Goal: Information Seeking & Learning: Learn about a topic

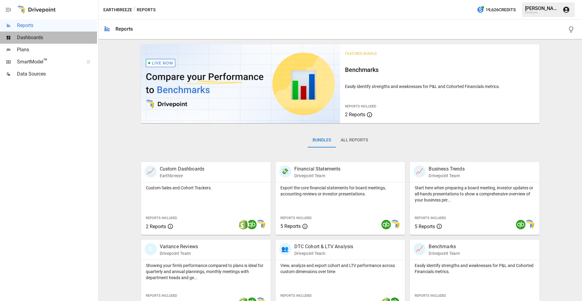
click at [31, 39] on span "Dashboards" at bounding box center [57, 37] width 80 height 7
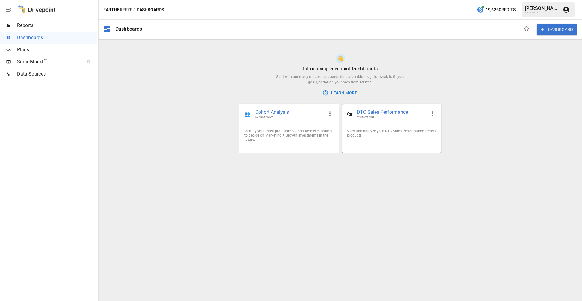
click at [382, 126] on div "View and analyze your DTC Sales Performance across products." at bounding box center [391, 133] width 99 height 18
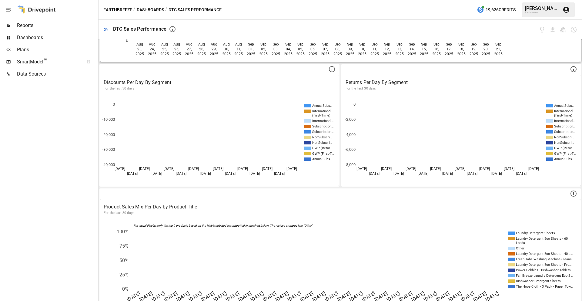
scroll to position [236, 0]
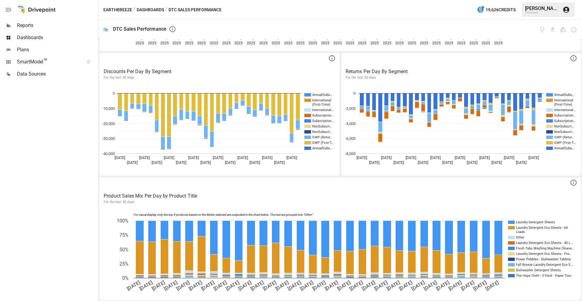
click at [33, 63] on span "SmartModel ™" at bounding box center [48, 61] width 63 height 7
click at [31, 25] on span "Reports" at bounding box center [57, 25] width 80 height 7
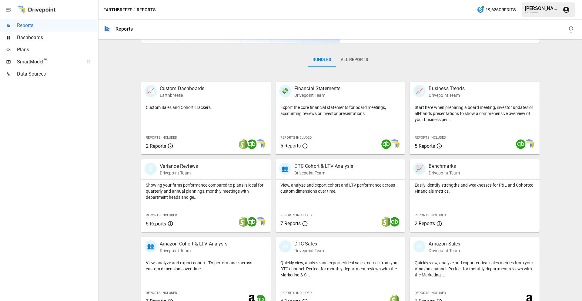
scroll to position [92, 0]
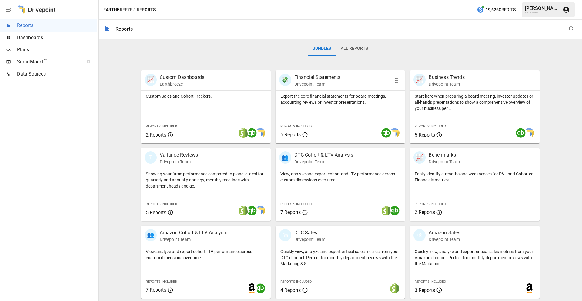
click at [308, 96] on p "Export the core financial statements for board meetings, accounting reviews or …" at bounding box center [341, 99] width 120 height 12
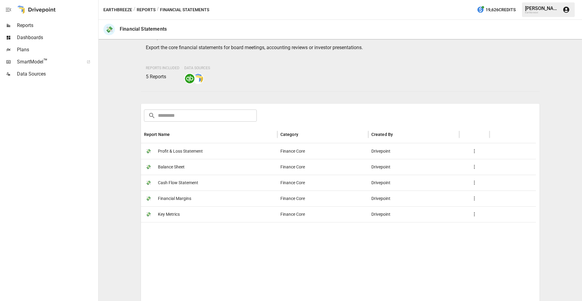
scroll to position [87, 0]
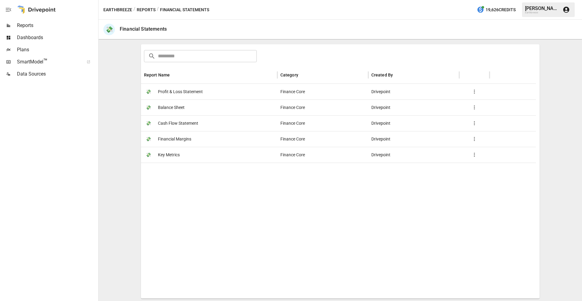
click at [181, 93] on span "Profit & Loss Statement" at bounding box center [180, 91] width 45 height 15
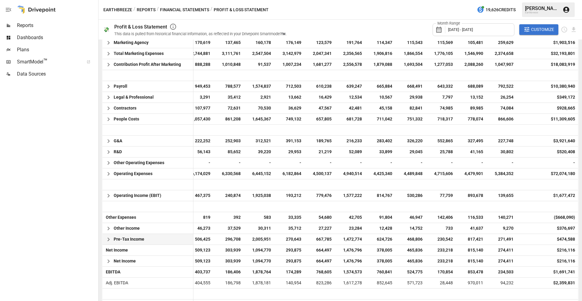
scroll to position [407, 0]
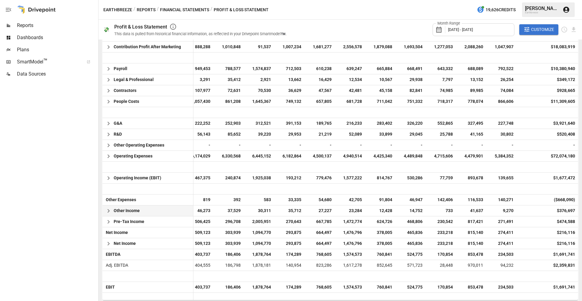
click at [110, 210] on icon "button" at bounding box center [108, 210] width 7 height 7
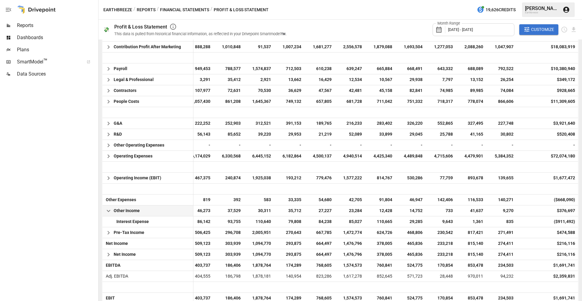
click at [109, 211] on icon "button" at bounding box center [108, 210] width 7 height 7
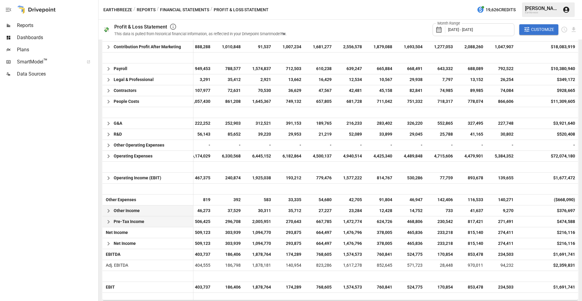
click at [108, 219] on icon "button" at bounding box center [108, 221] width 7 height 7
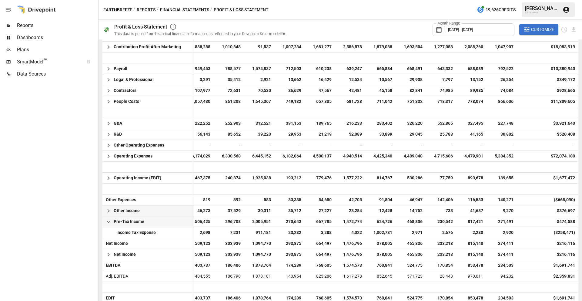
click at [108, 219] on icon "button" at bounding box center [108, 221] width 7 height 7
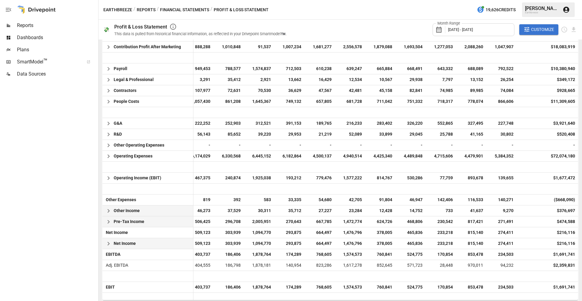
click at [108, 244] on icon "button" at bounding box center [108, 243] width 7 height 7
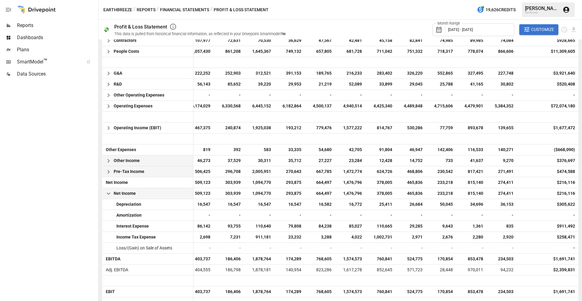
scroll to position [461, 0]
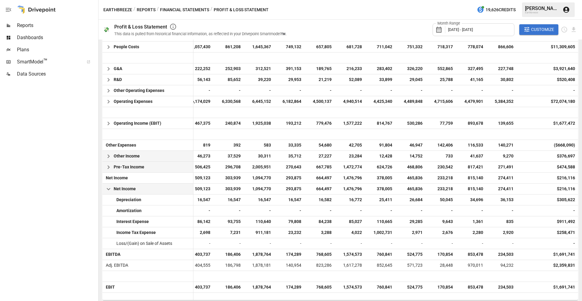
click at [109, 189] on icon "button" at bounding box center [109, 189] width 4 height 2
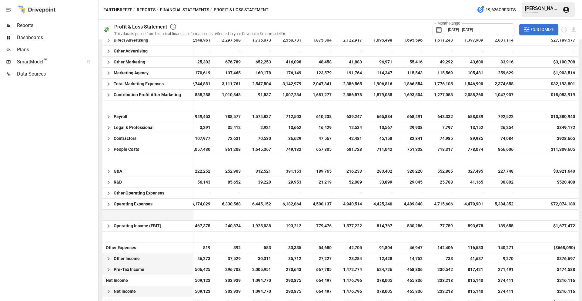
scroll to position [357, 0]
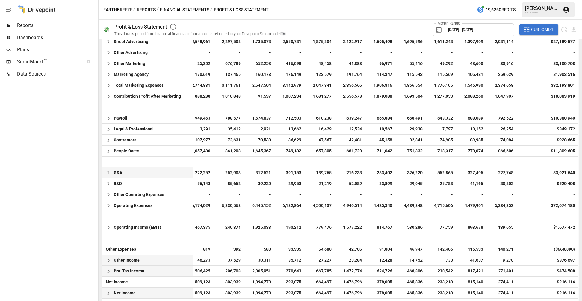
click at [118, 174] on span "G&A" at bounding box center [118, 172] width 8 height 11
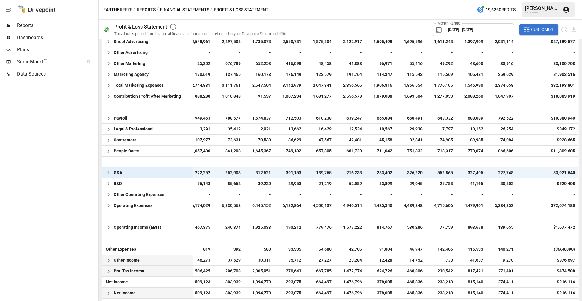
click at [108, 173] on icon "button" at bounding box center [108, 172] width 7 height 7
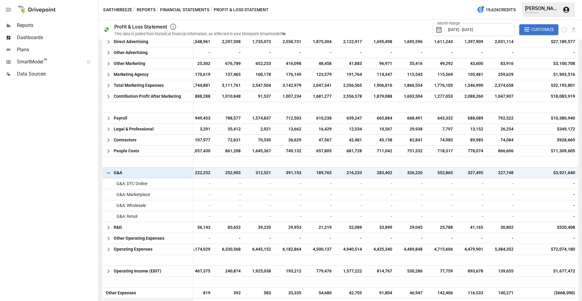
click at [108, 173] on icon "button" at bounding box center [109, 173] width 4 height 2
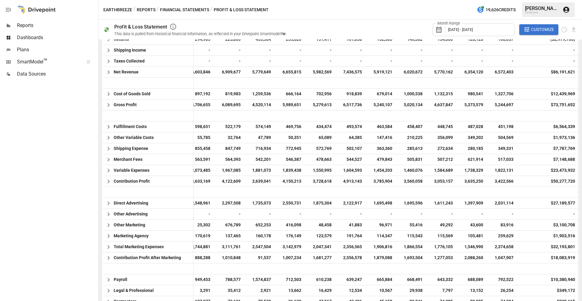
scroll to position [196, 0]
click at [168, 133] on div "Other Variable Costs" at bounding box center [148, 137] width 91 height 11
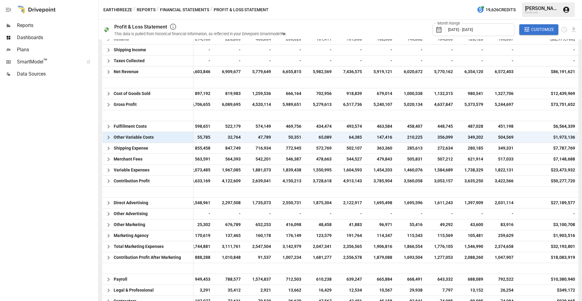
click at [106, 137] on icon "button" at bounding box center [108, 137] width 7 height 7
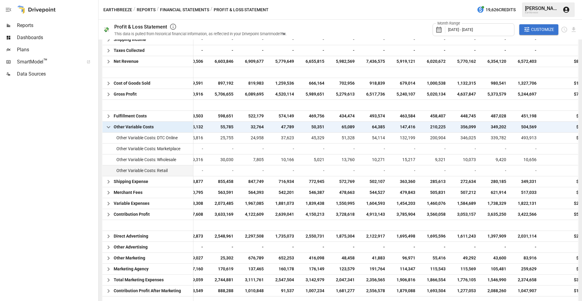
scroll to position [0, 75]
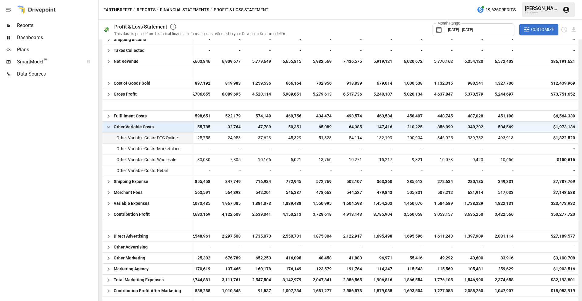
click at [499, 136] on span "493,913" at bounding box center [503, 138] width 24 height 11
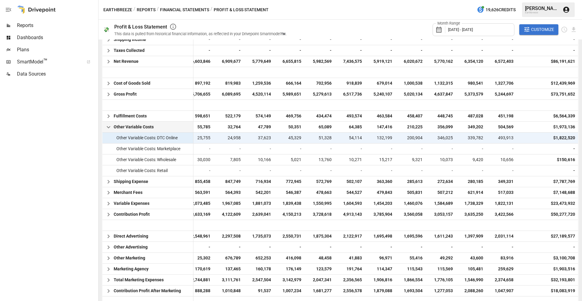
click at [499, 136] on span "493,913" at bounding box center [503, 138] width 24 height 11
click at [487, 137] on div "493,913" at bounding box center [502, 138] width 30 height 11
click at [180, 8] on button "Financial Statements" at bounding box center [184, 10] width 49 height 8
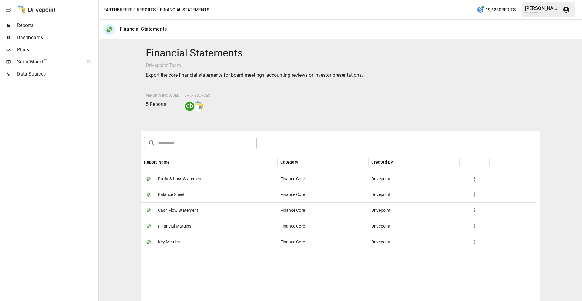
click at [172, 211] on span "Cash Flow Statement" at bounding box center [178, 210] width 40 height 15
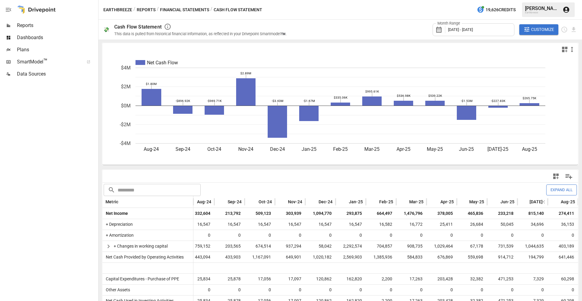
click at [198, 11] on button "Financial Statements" at bounding box center [184, 10] width 49 height 8
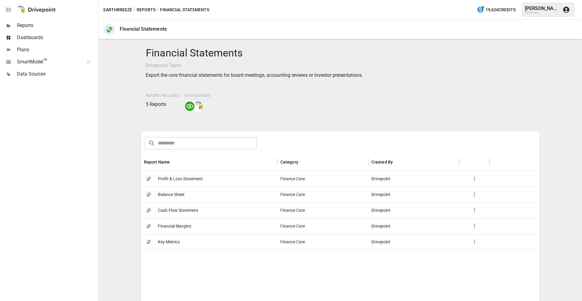
click at [169, 226] on span "Financial Margins" at bounding box center [174, 225] width 33 height 15
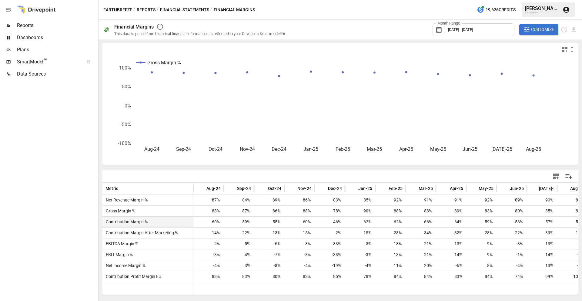
scroll to position [0, 9]
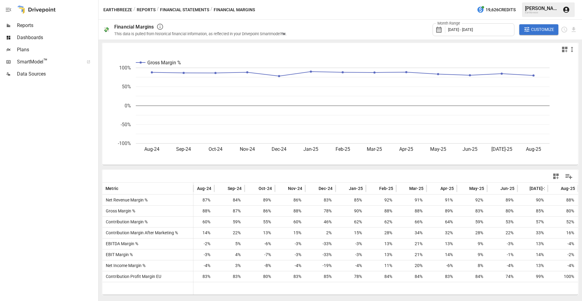
click at [175, 8] on button "Financial Statements" at bounding box center [184, 10] width 49 height 8
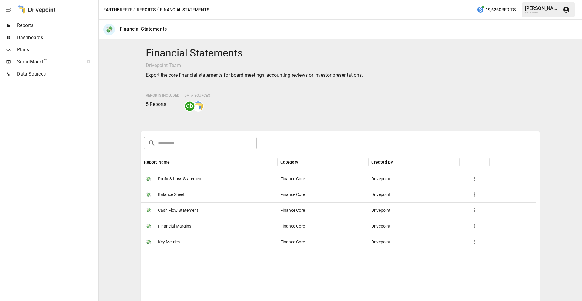
click at [174, 241] on span "Key Metrics" at bounding box center [169, 241] width 22 height 15
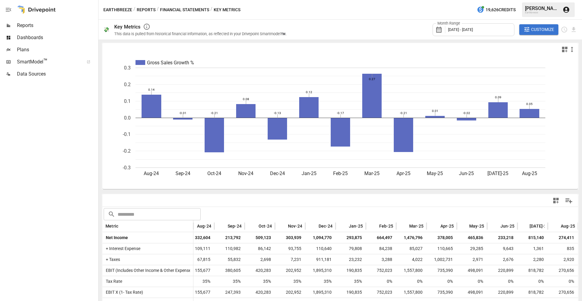
click at [195, 9] on button "Financial Statements" at bounding box center [184, 10] width 49 height 8
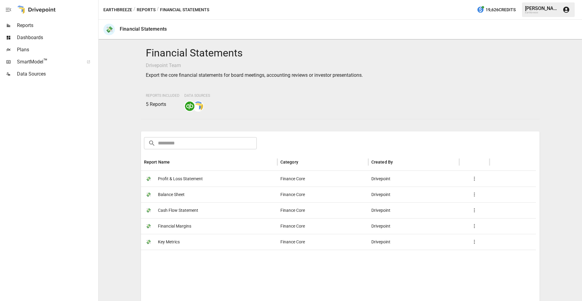
click at [181, 182] on span "Profit & Loss Statement" at bounding box center [180, 178] width 45 height 15
